Goal: Information Seeking & Learning: Check status

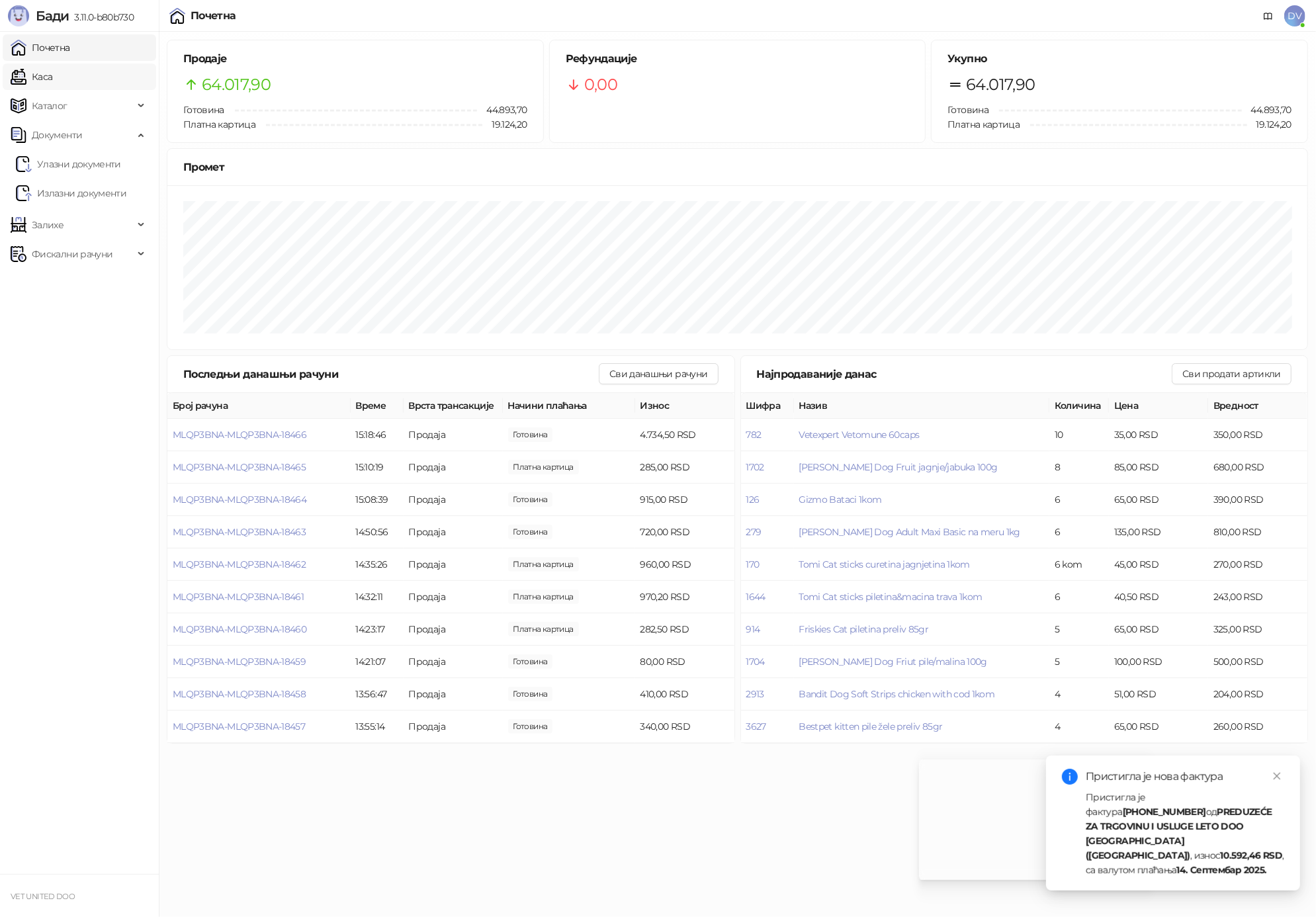
click at [50, 73] on link "Каса" at bounding box center [31, 77] width 42 height 27
click at [52, 38] on link "Почетна" at bounding box center [40, 47] width 59 height 27
click at [104, 171] on link "Улазни документи" at bounding box center [68, 164] width 105 height 27
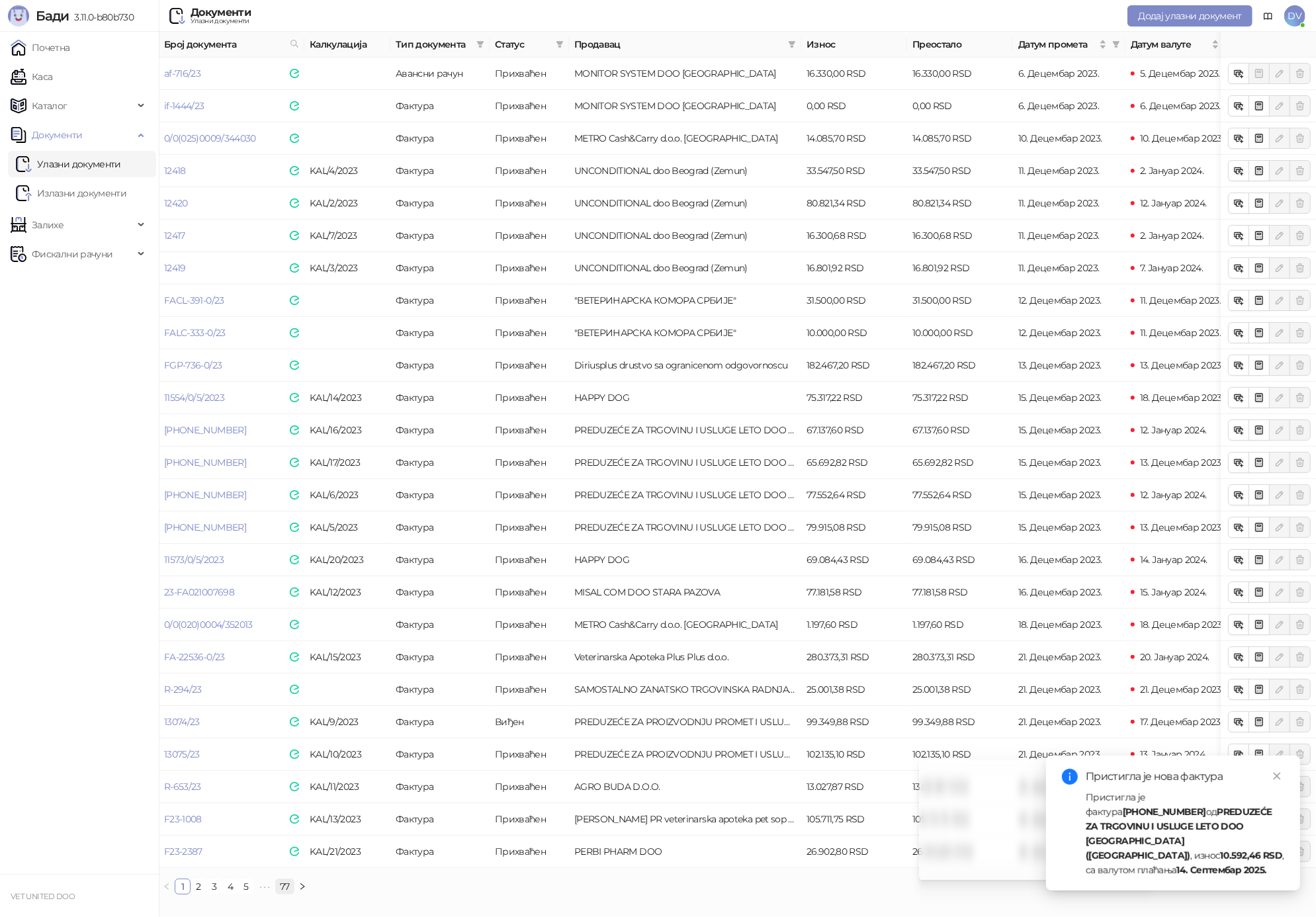
click at [282, 881] on link "77" at bounding box center [285, 886] width 18 height 15
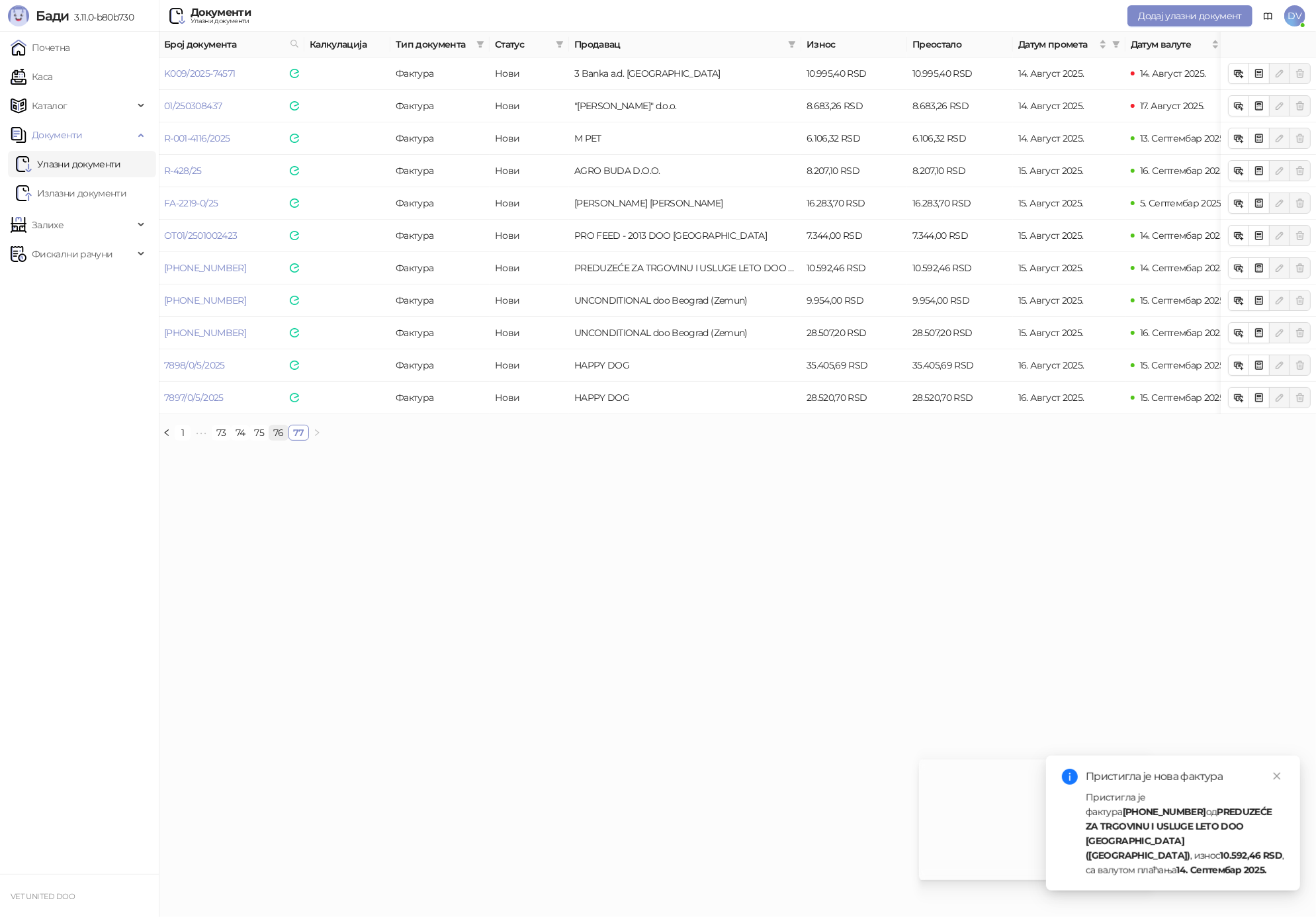
click at [279, 435] on link "76" at bounding box center [278, 433] width 19 height 15
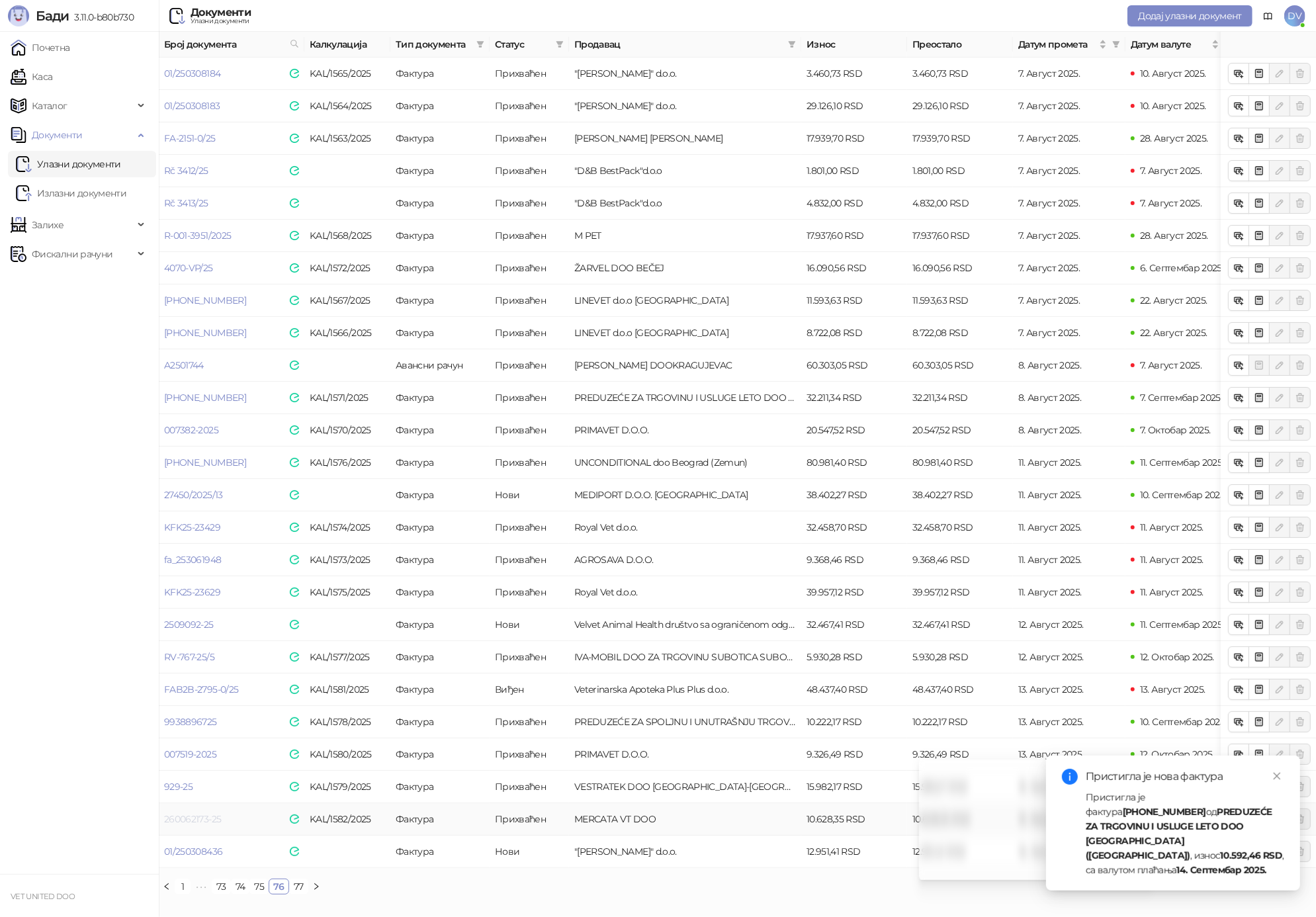
click at [216, 821] on link "260062173-25" at bounding box center [193, 819] width 57 height 12
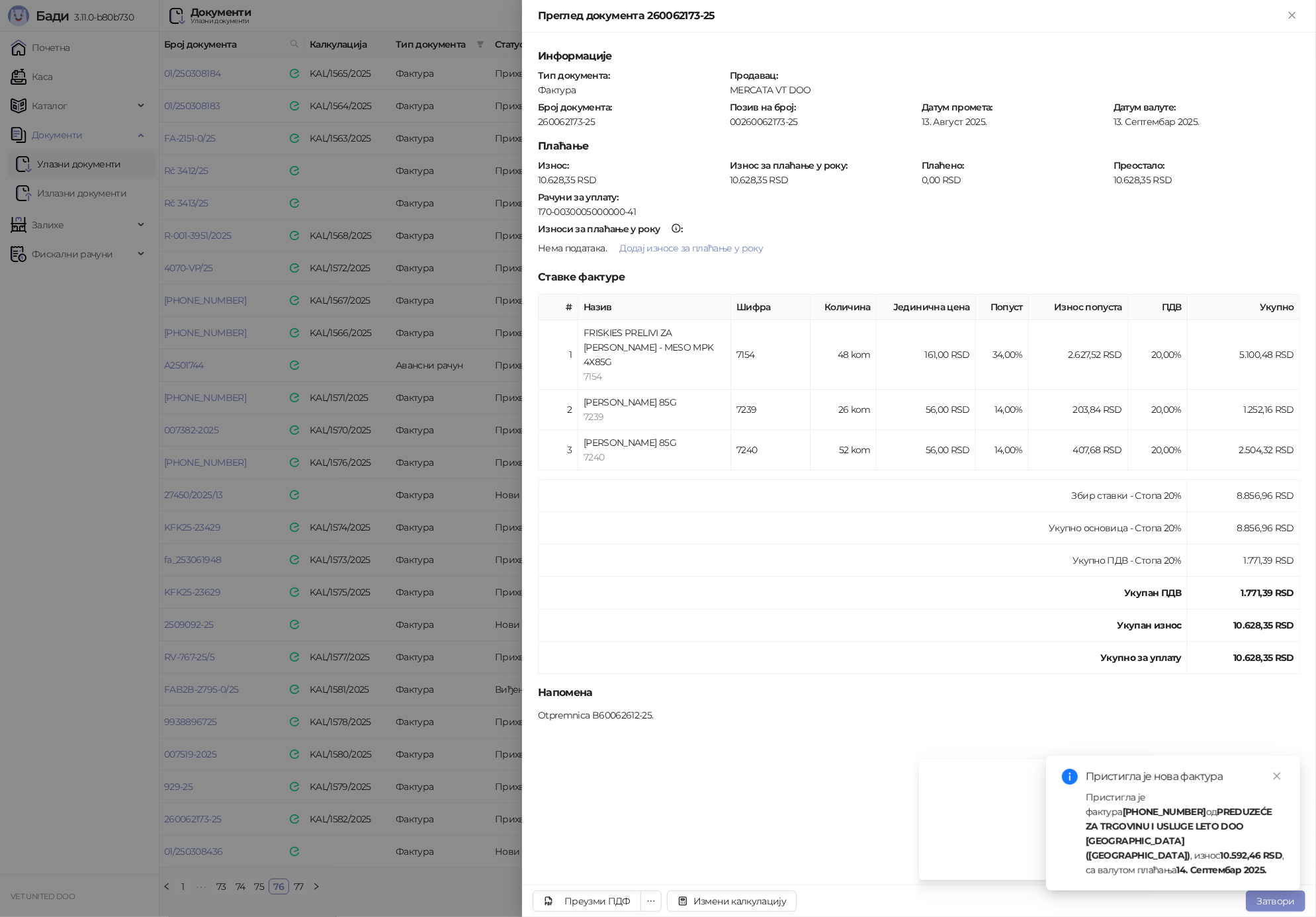
click at [250, 680] on div at bounding box center [658, 458] width 1316 height 917
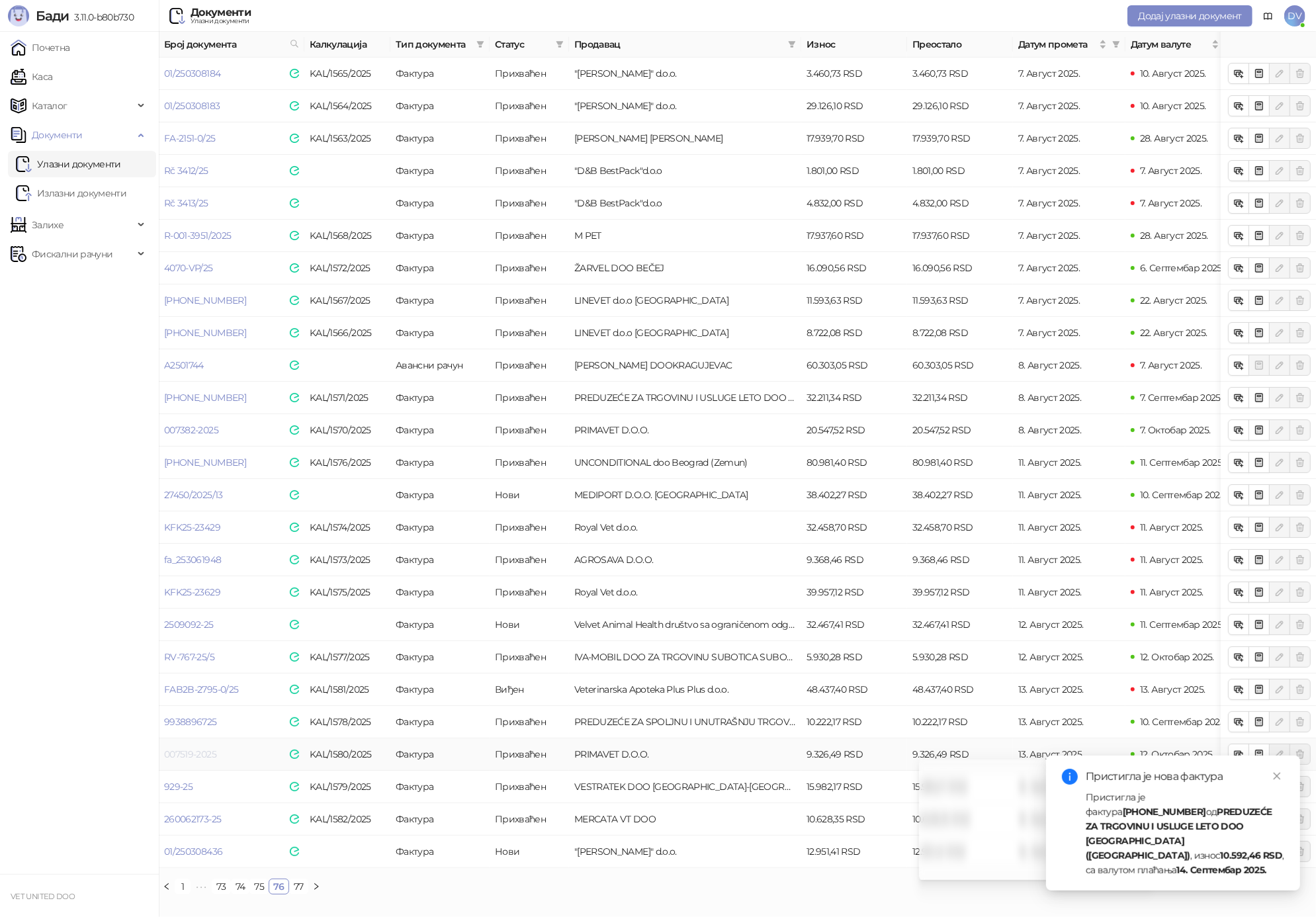
click at [190, 754] on link "007519-2025" at bounding box center [190, 754] width 52 height 12
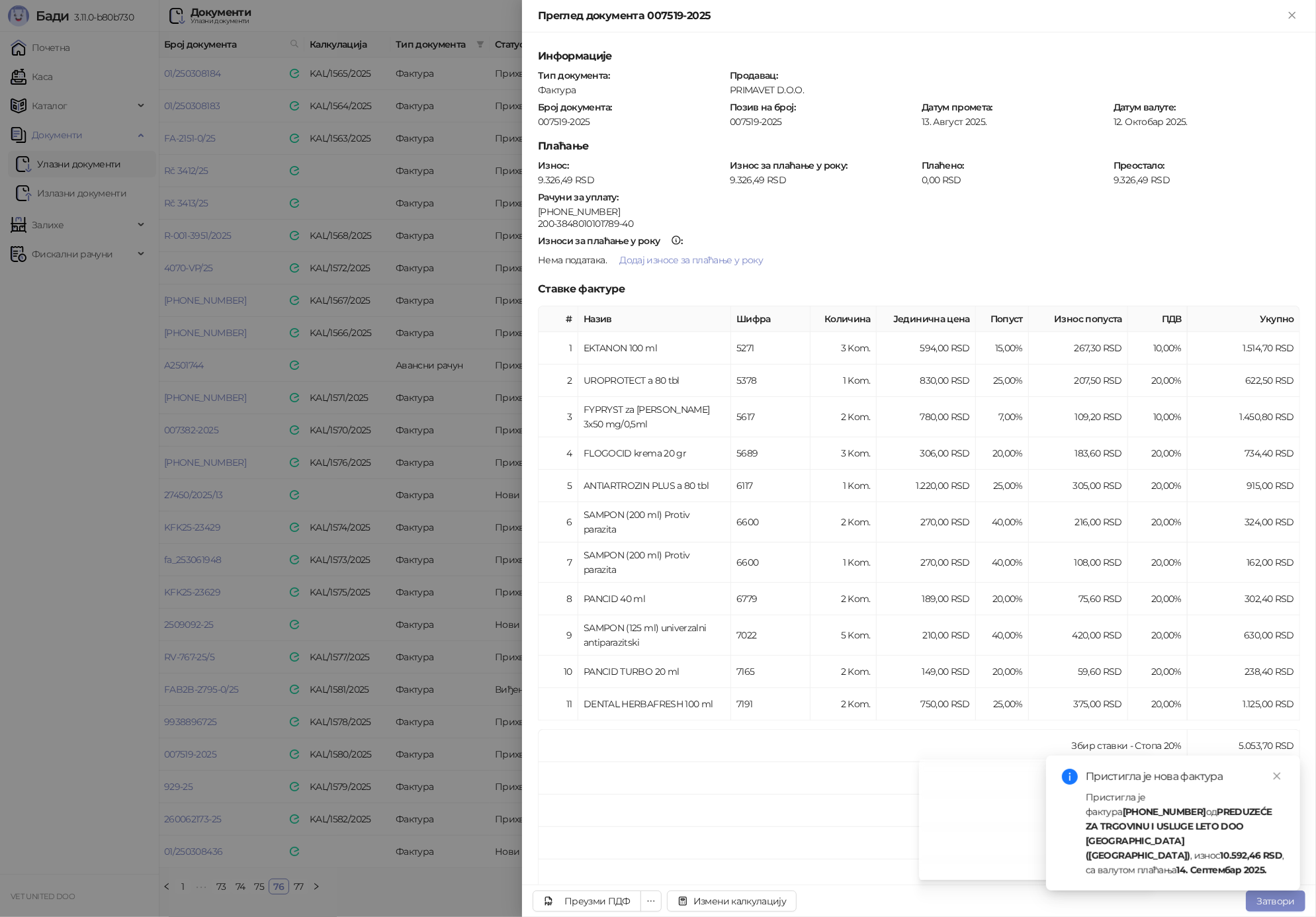
click at [195, 754] on div at bounding box center [658, 458] width 1316 height 917
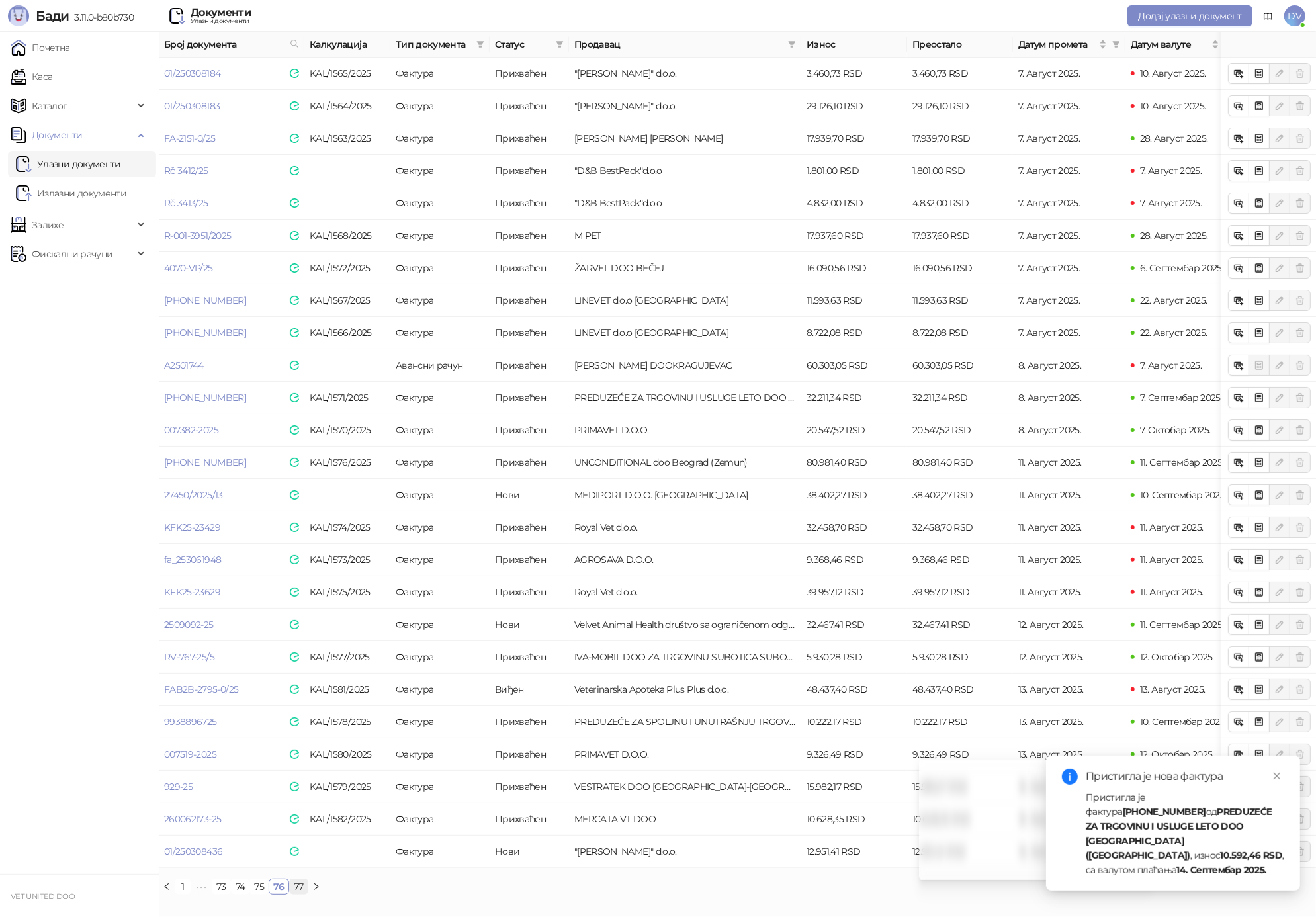
click at [290, 884] on link "77" at bounding box center [299, 886] width 18 height 15
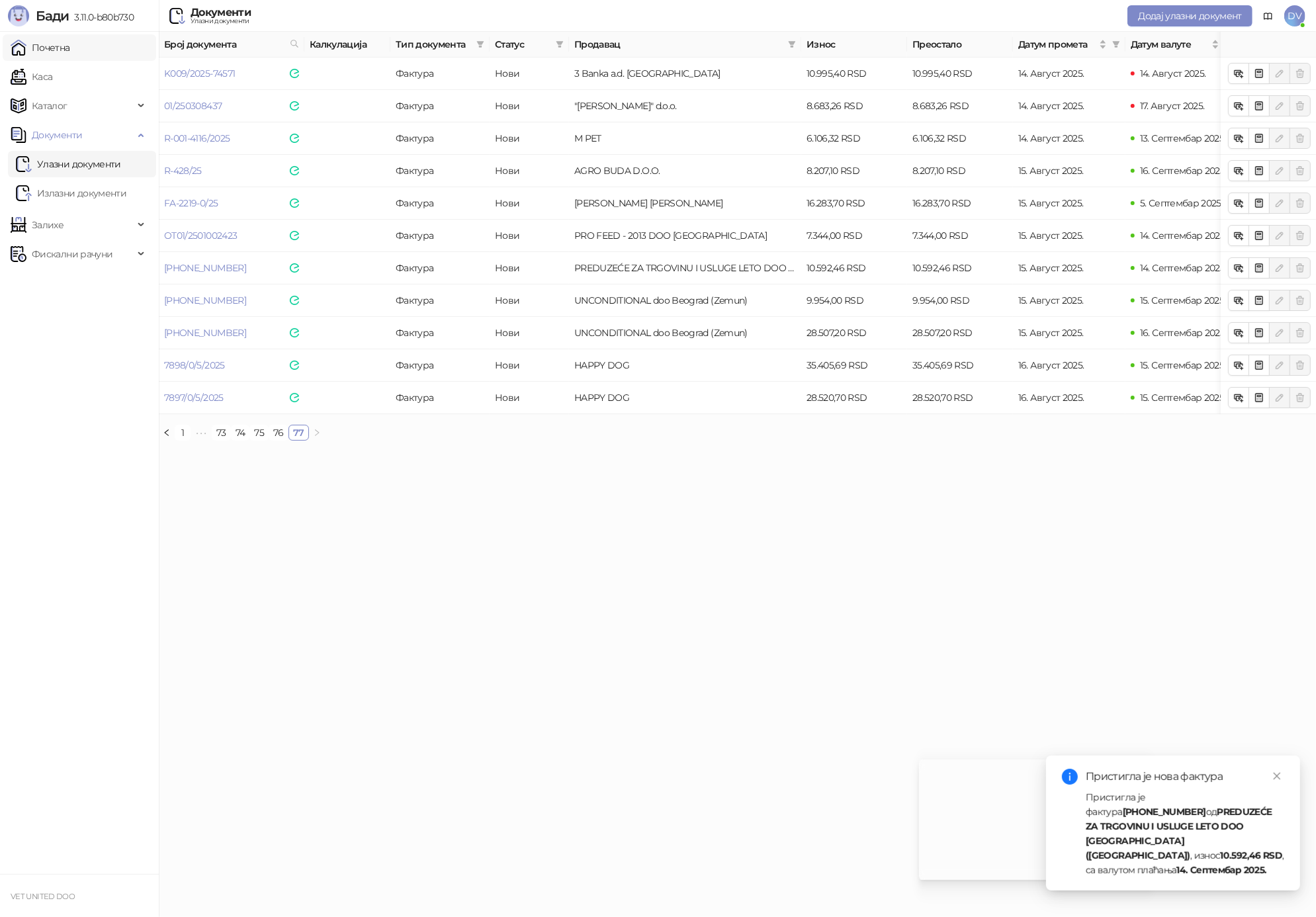
click at [47, 51] on link "Почетна" at bounding box center [40, 47] width 59 height 27
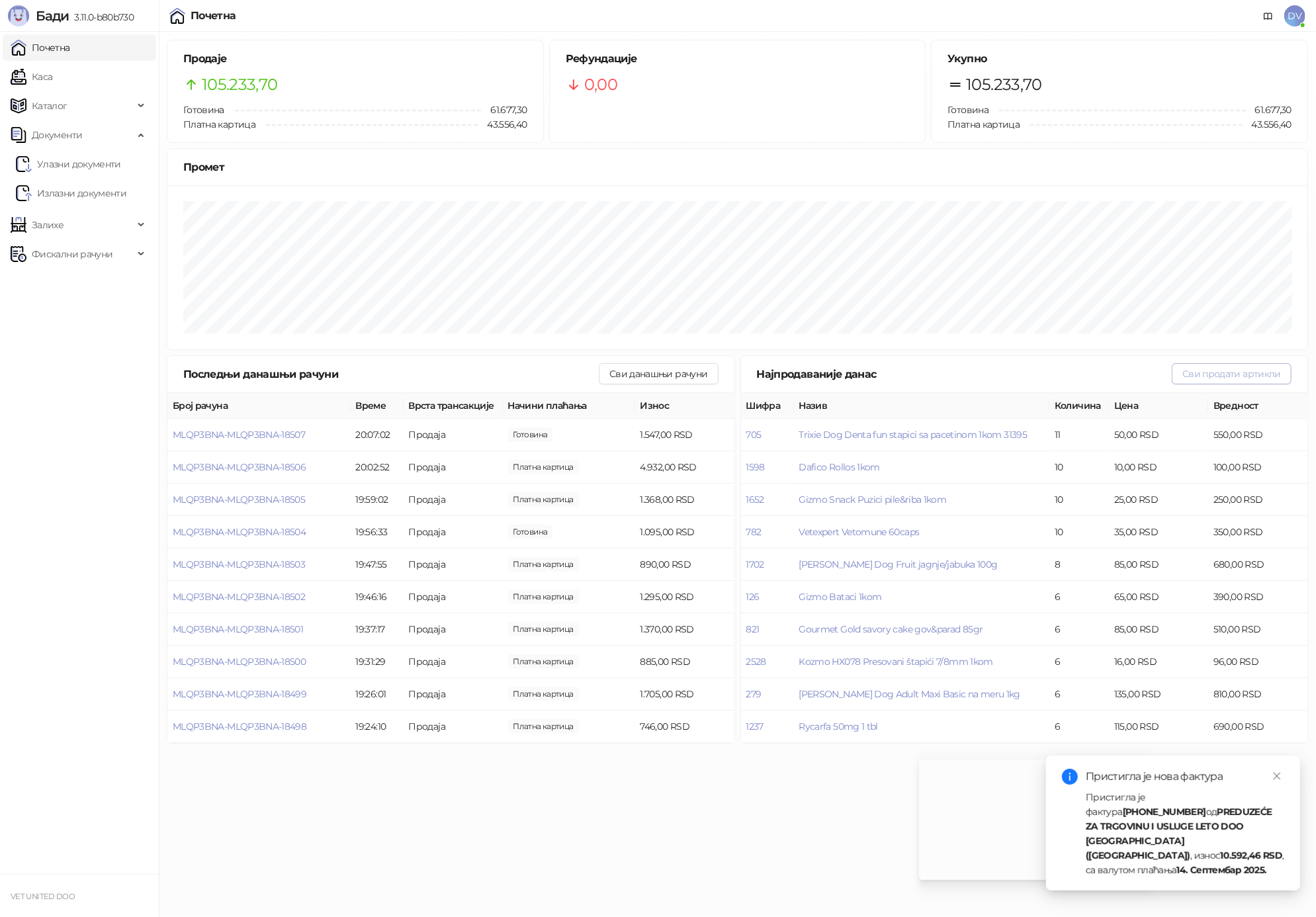
click at [1214, 371] on button "Сви продати артикли" at bounding box center [1232, 374] width 120 height 21
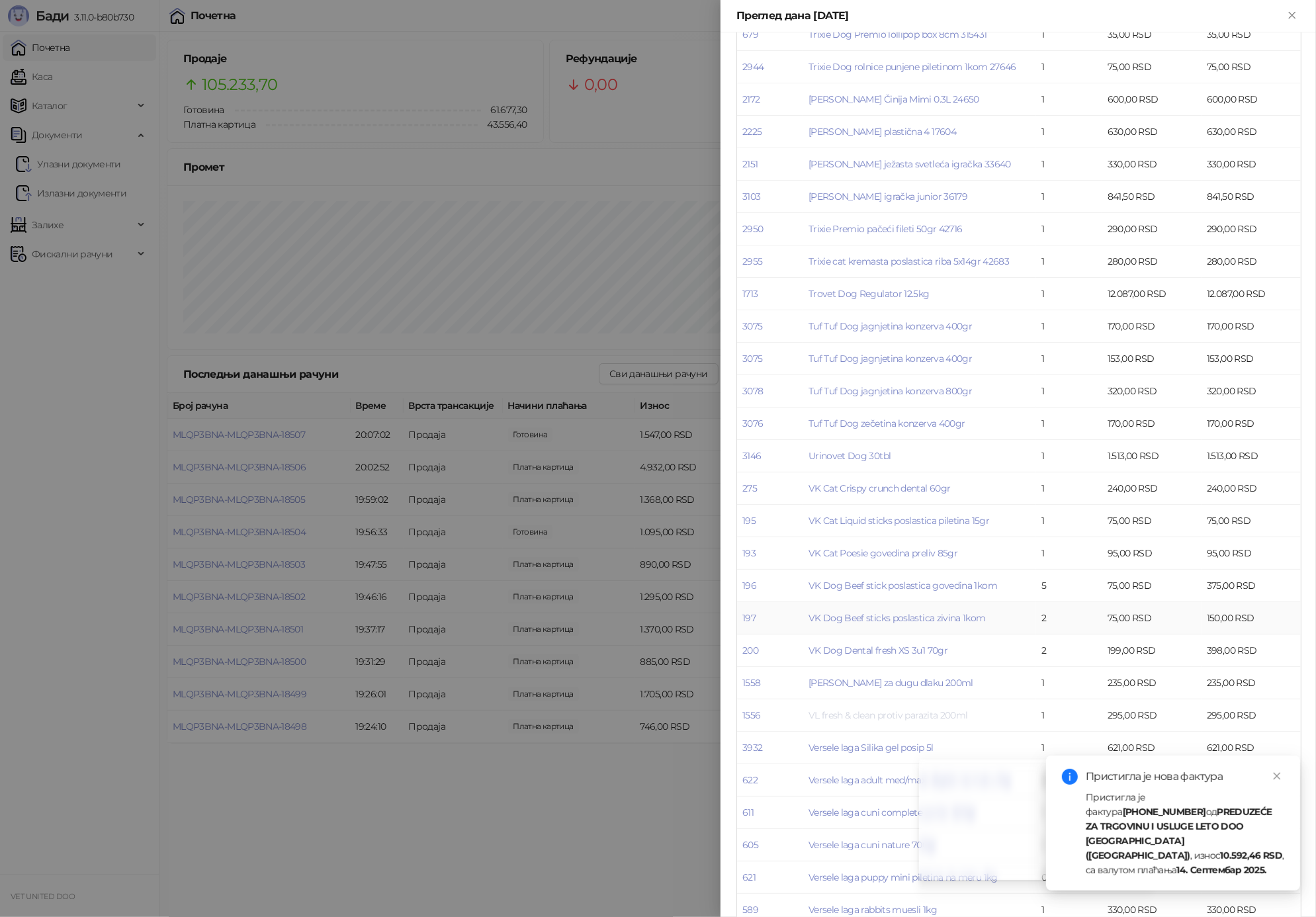
scroll to position [6371, 0]
click at [454, 364] on div at bounding box center [658, 458] width 1316 height 917
